Goal: Information Seeking & Learning: Understand process/instructions

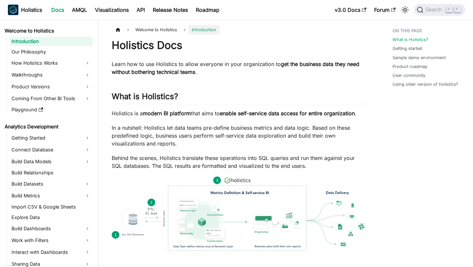
scroll to position [668, 0]
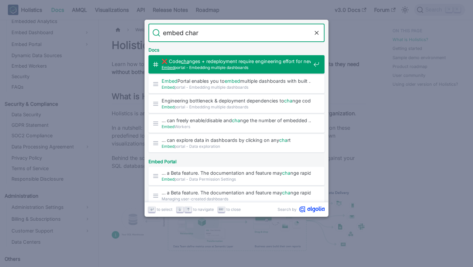
type input "embed chart"
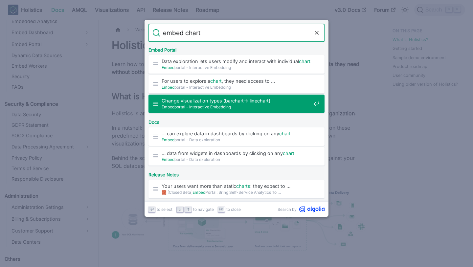
scroll to position [16, 0]
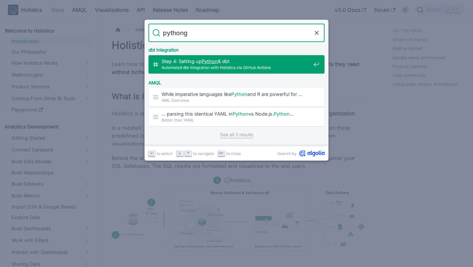
type input "python"
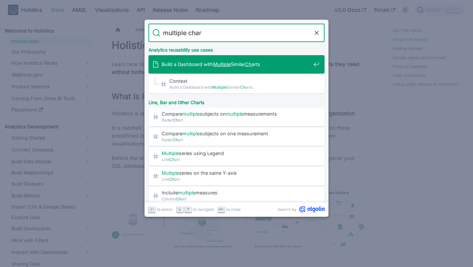
type input "multiple chart"
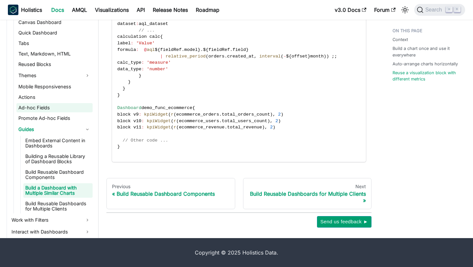
scroll to position [221, 0]
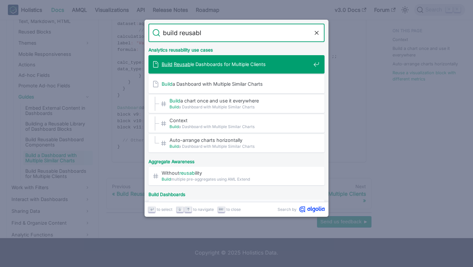
type input "build reusable"
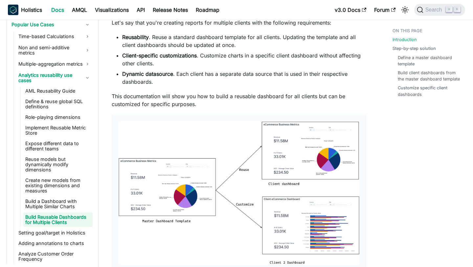
scroll to position [133, 0]
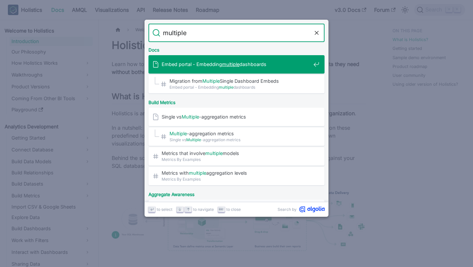
type input "multiple"
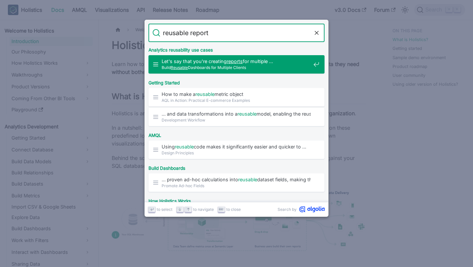
click at [202, 31] on input "reusable report" at bounding box center [236, 33] width 153 height 18
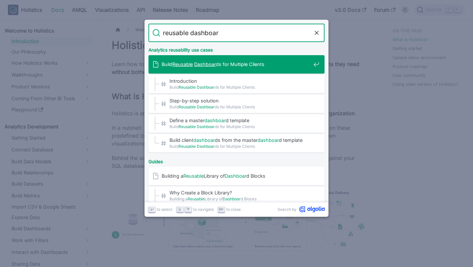
type input "reusable dashboard"
click at [233, 67] on span "Build Reusable Dashboards for Multiple Clients" at bounding box center [236, 64] width 149 height 6
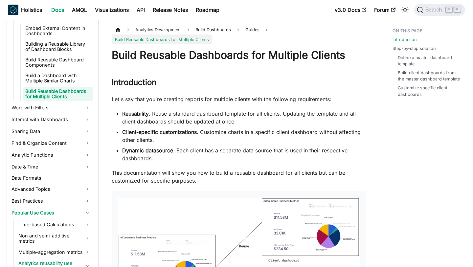
scroll to position [330, 0]
